Goal: Navigation & Orientation: Find specific page/section

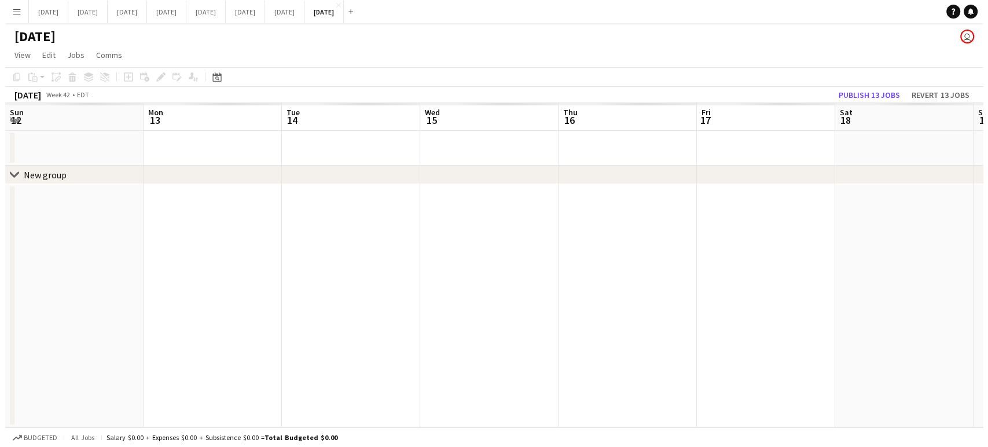
scroll to position [0, 378]
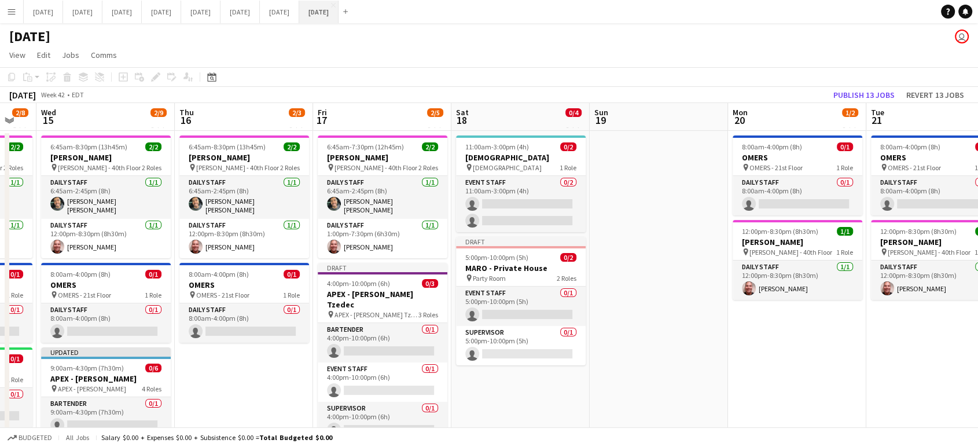
click at [339, 12] on button "[DATE] Close" at bounding box center [318, 12] width 39 height 23
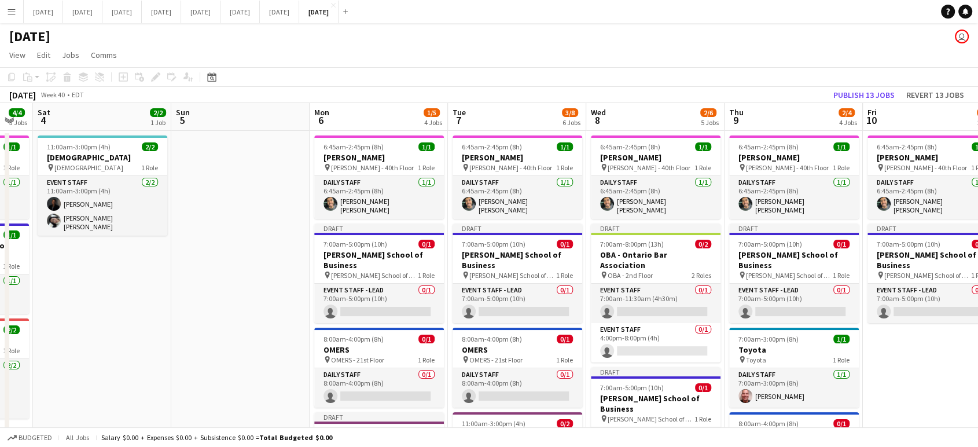
scroll to position [0, 543]
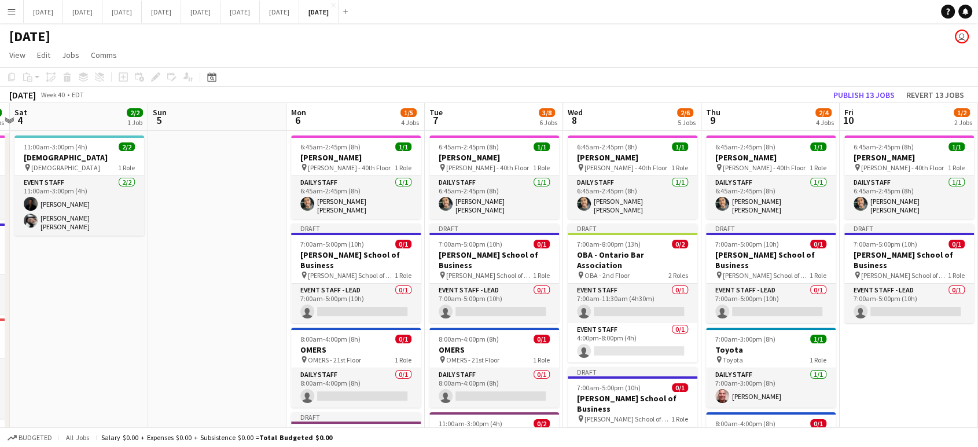
drag, startPoint x: 764, startPoint y: 307, endPoint x: 220, endPoint y: 362, distance: 546.1
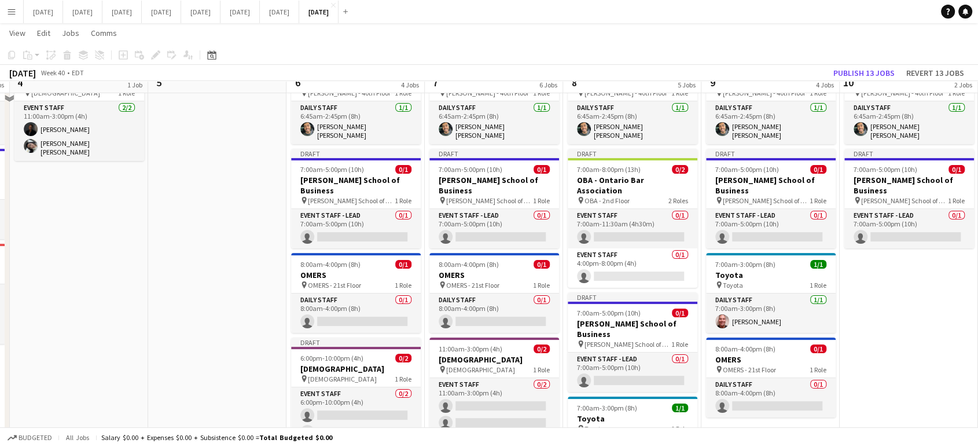
scroll to position [0, 0]
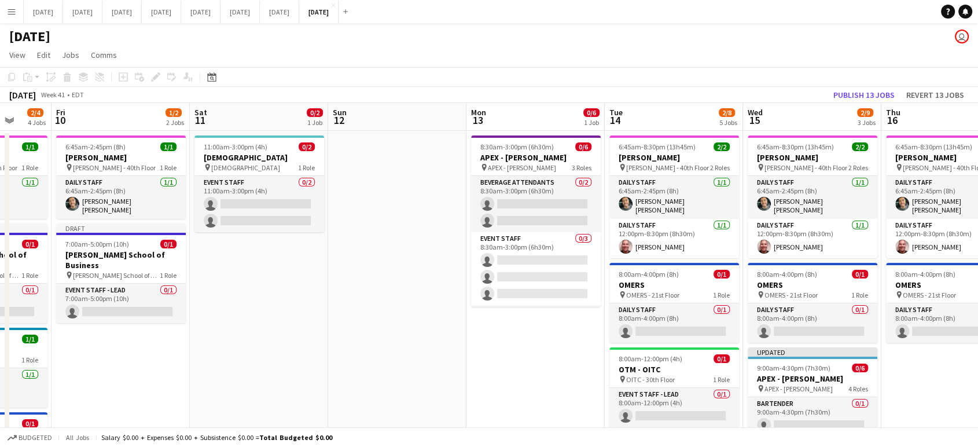
drag, startPoint x: 914, startPoint y: 362, endPoint x: 123, endPoint y: 377, distance: 790.6
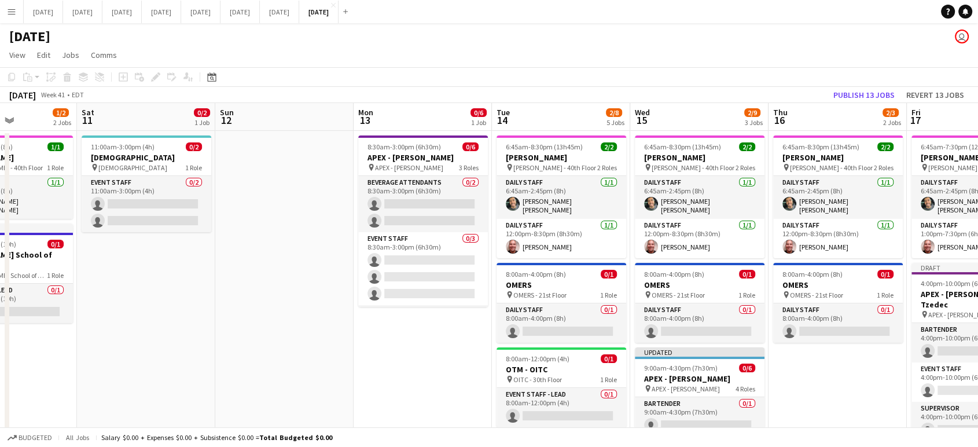
scroll to position [0, 366]
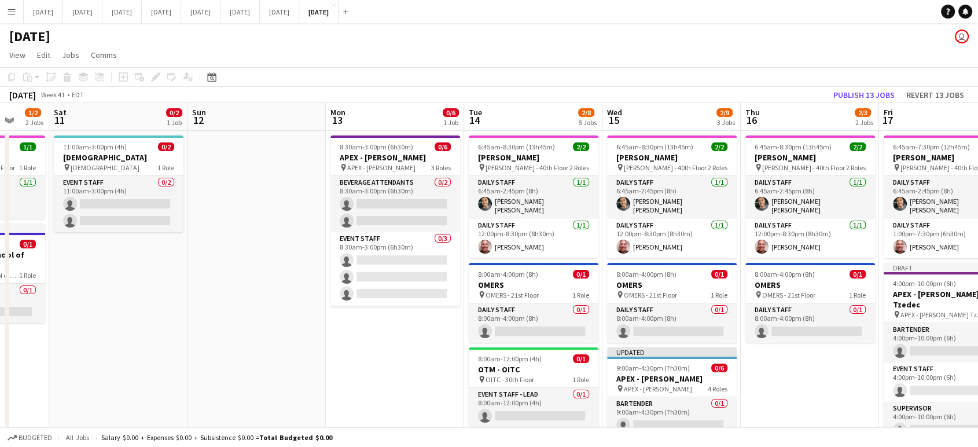
drag, startPoint x: 577, startPoint y: 370, endPoint x: 442, endPoint y: 376, distance: 136.1
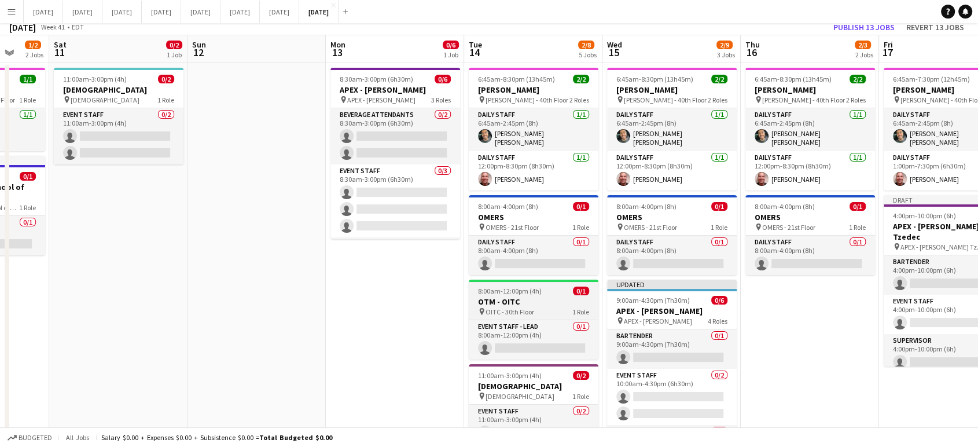
scroll to position [128, 0]
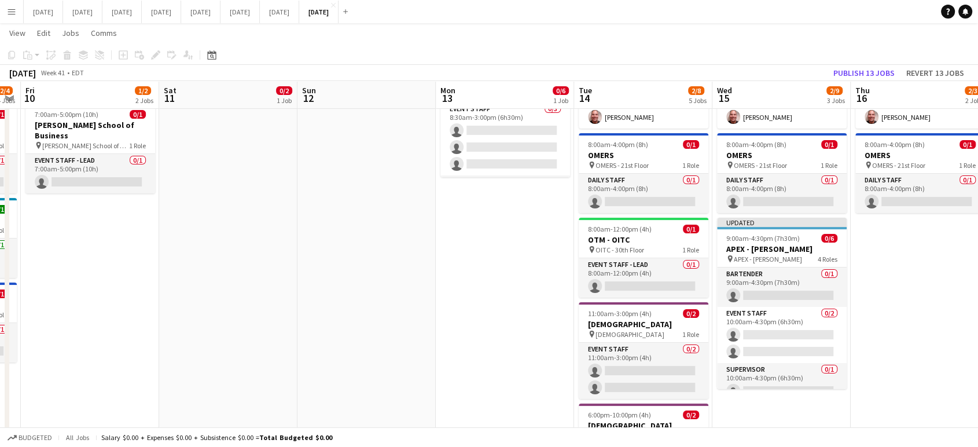
drag, startPoint x: 332, startPoint y: 351, endPoint x: 440, endPoint y: 378, distance: 111.6
click at [440, 380] on app-calendar-viewport "Mon 6 1/5 4 Jobs Tue 7 3/8 6 Jobs Wed 8 2/6 5 Jobs Thu 9 2/4 4 Jobs Fri 10 1/2 …" at bounding box center [489, 388] width 978 height 942
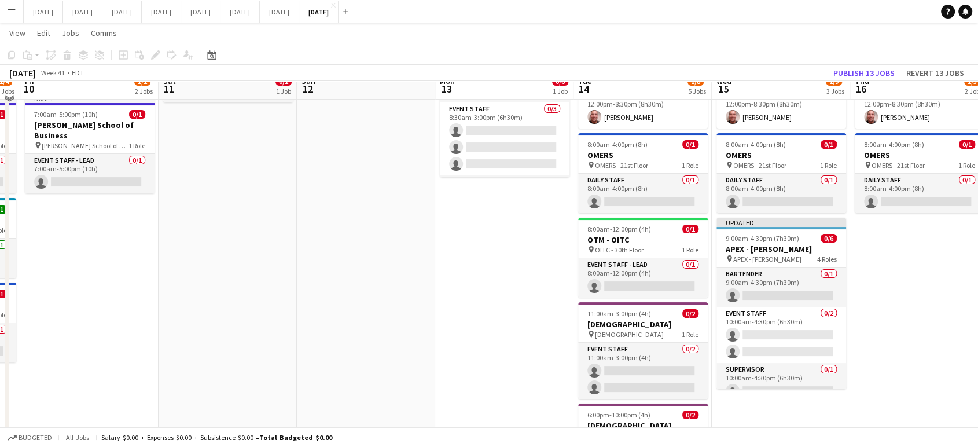
scroll to position [0, 0]
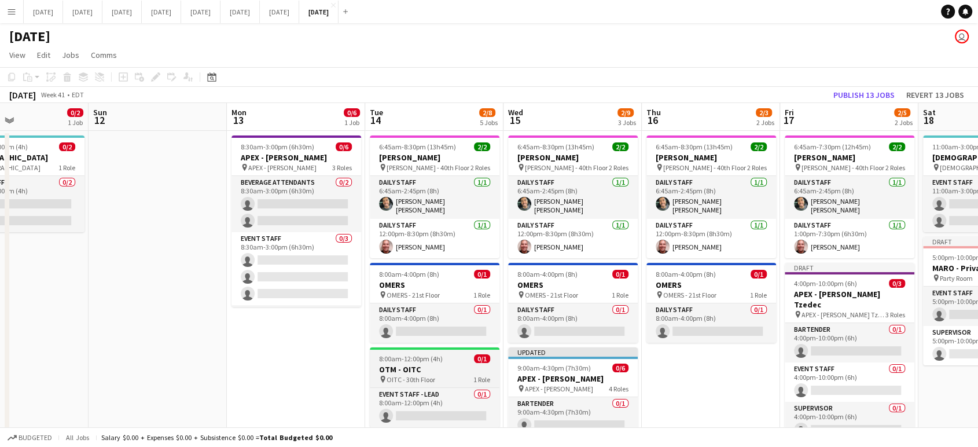
drag, startPoint x: 509, startPoint y: 389, endPoint x: 466, endPoint y: 382, distance: 42.9
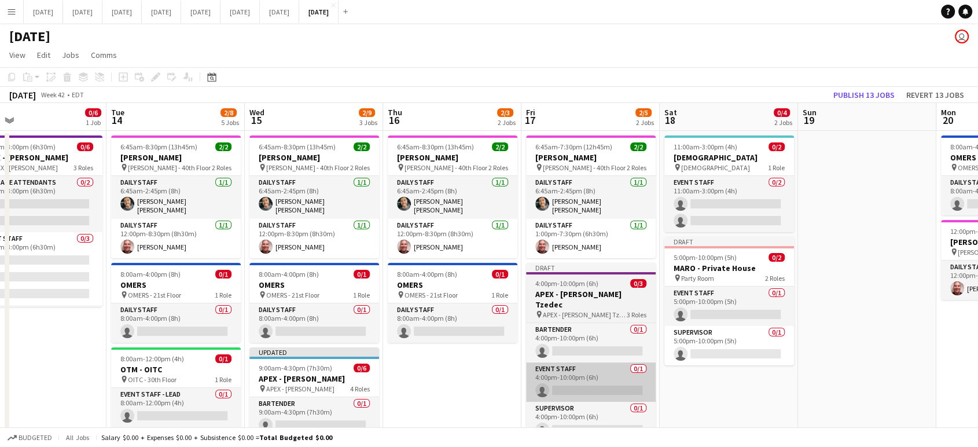
drag, startPoint x: 703, startPoint y: 397, endPoint x: 522, endPoint y: 377, distance: 182.2
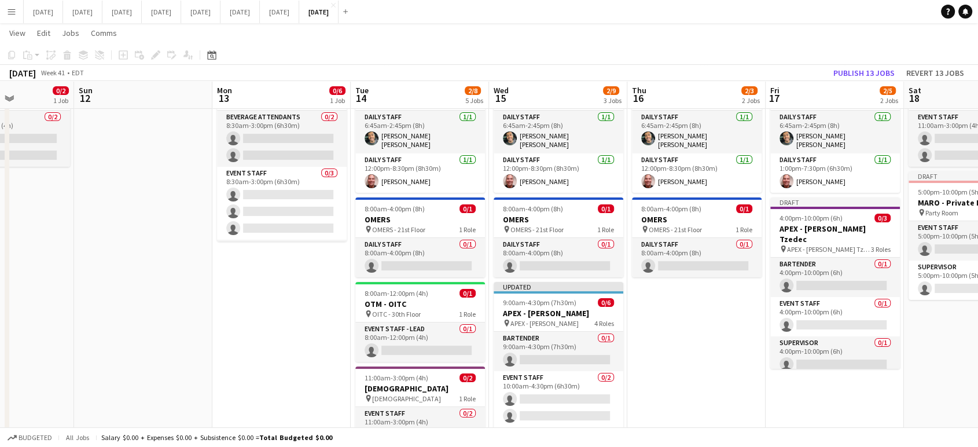
scroll to position [0, 339]
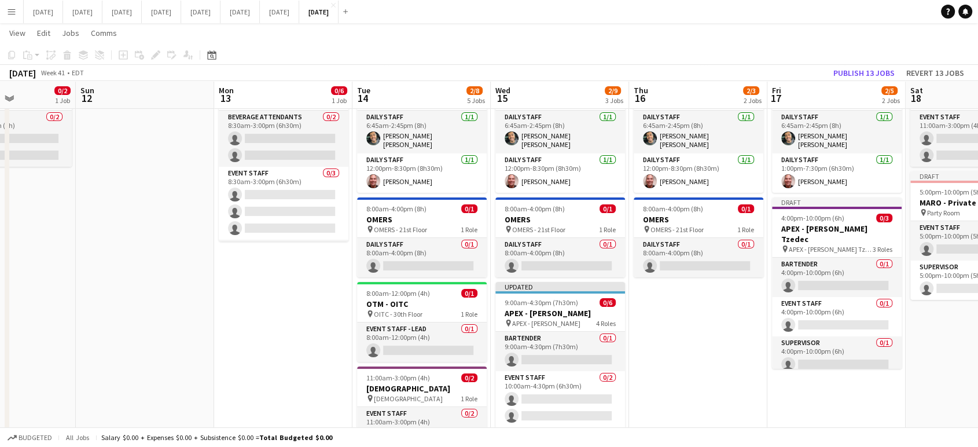
drag, startPoint x: 406, startPoint y: 374, endPoint x: 666, endPoint y: 371, distance: 259.8
click at [666, 371] on app-calendar-viewport "Thu 9 2/4 4 Jobs Fri 10 1/2 2 Jobs Sat 11 0/2 1 Job Sun 12 Mon 13 0/6 1 Job Tue…" at bounding box center [489, 452] width 978 height 942
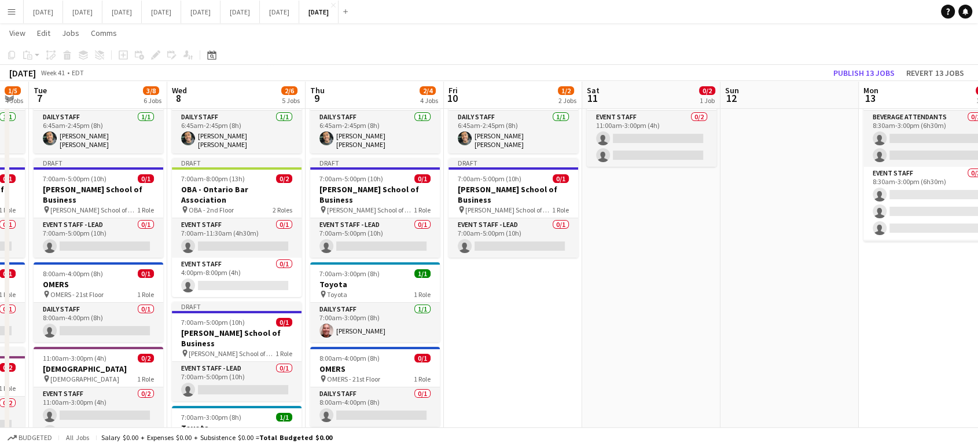
scroll to position [0, 333]
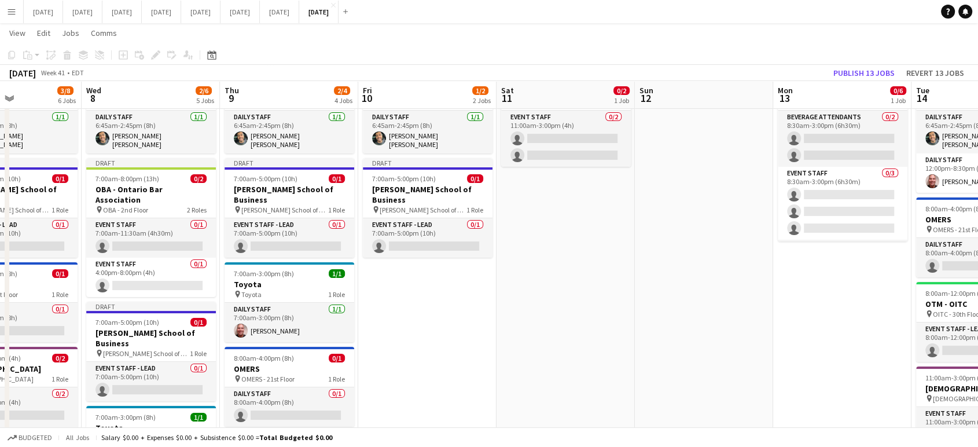
drag, startPoint x: 288, startPoint y: 295, endPoint x: 847, endPoint y: 290, distance: 558.4
click at [847, 290] on app-calendar-viewport "Sun 5 Mon 6 1/5 4 Jobs Tue 7 3/8 6 Jobs Wed 8 2/6 5 Jobs Thu 9 2/4 4 Jobs Fri 1…" at bounding box center [489, 452] width 978 height 942
